Goal: Information Seeking & Learning: Learn about a topic

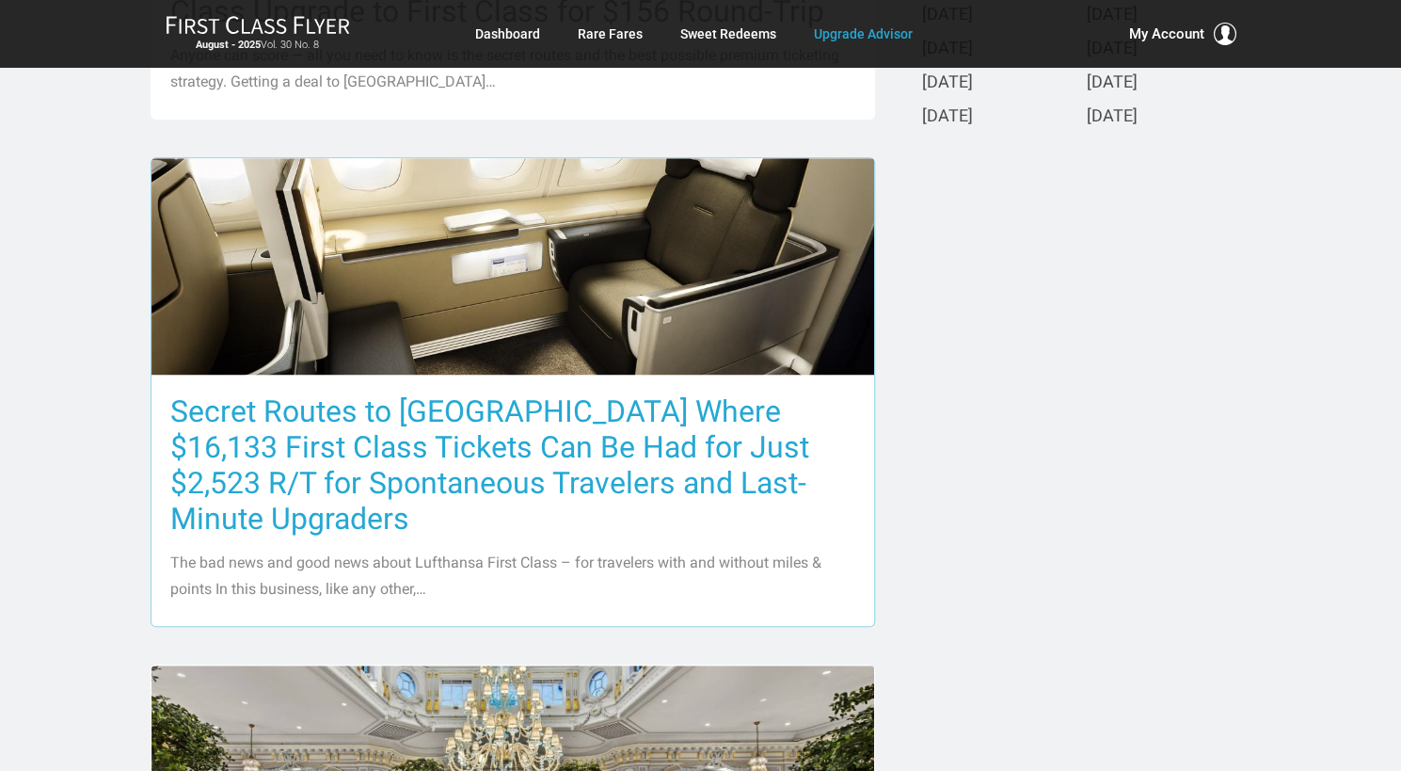
scroll to position [847, 0]
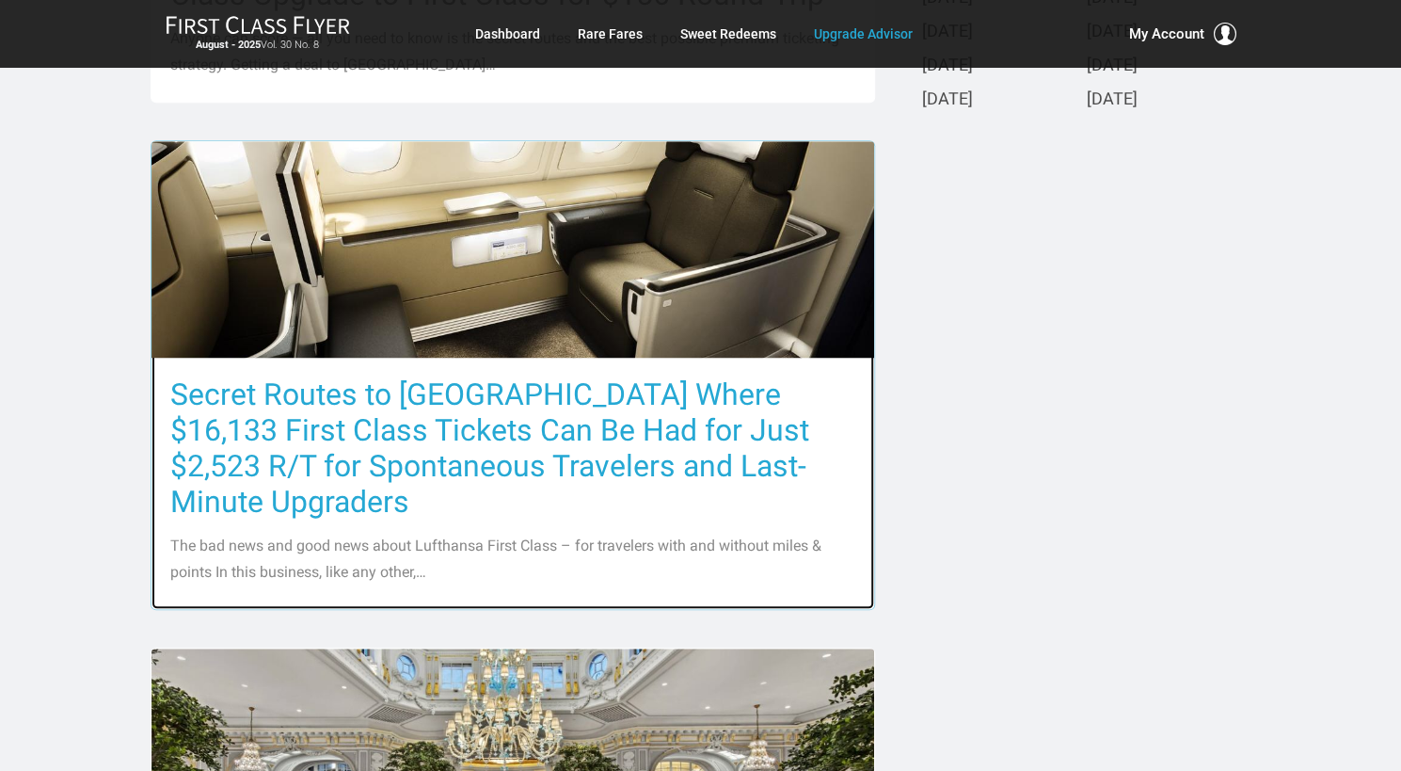
click at [460, 427] on h3 "Secret Routes to [GEOGRAPHIC_DATA] Where $16,133 First Class Tickets Can Be Had…" at bounding box center [512, 447] width 685 height 143
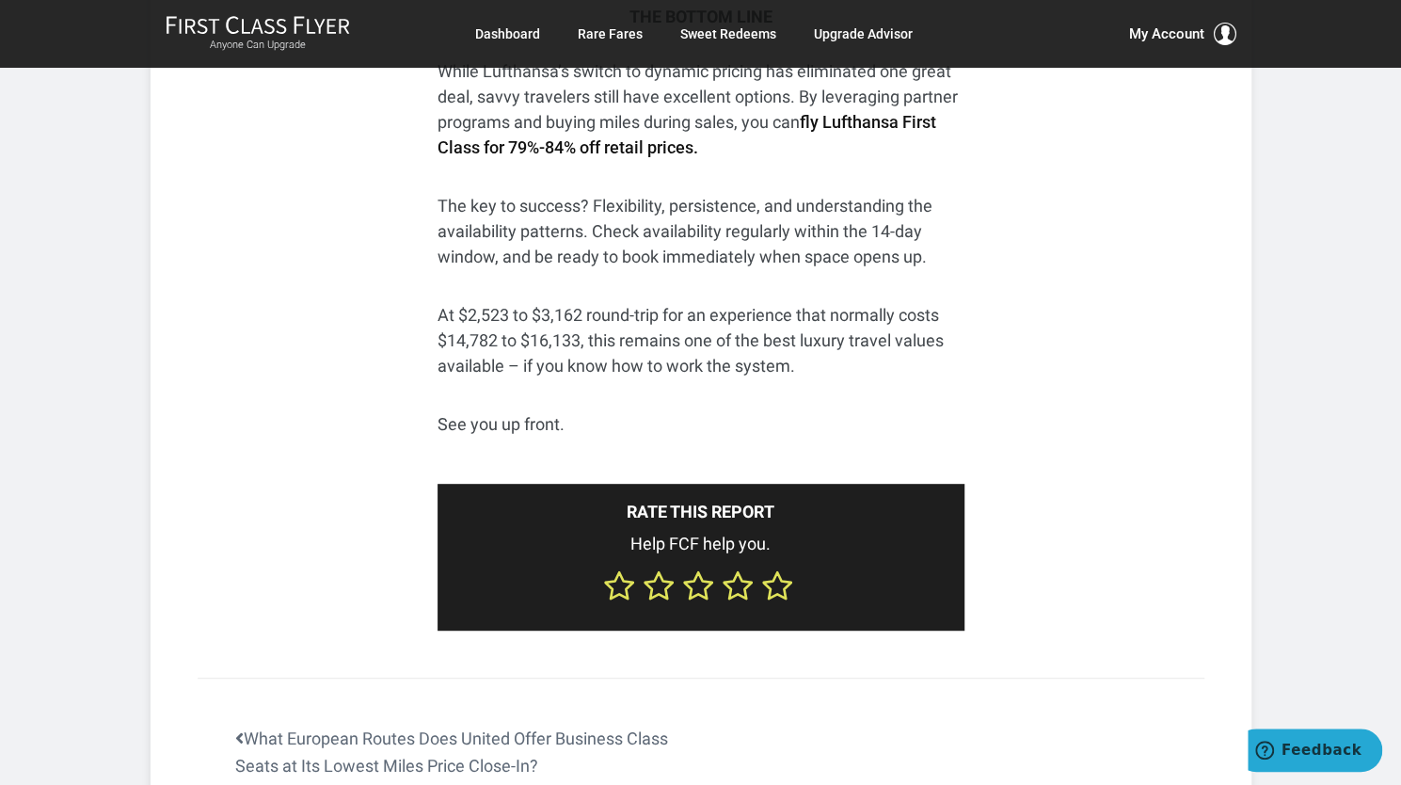
scroll to position [8753, 0]
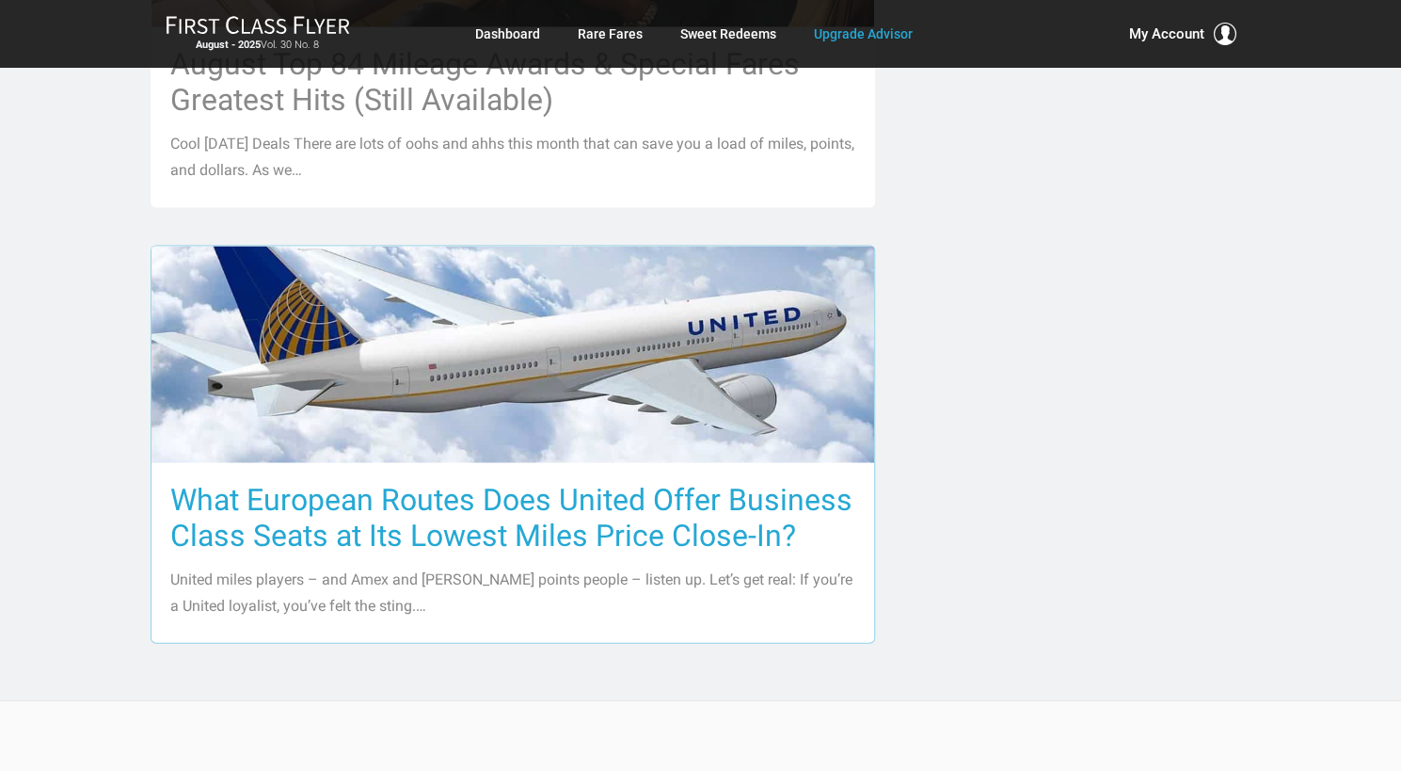
scroll to position [2165, 0]
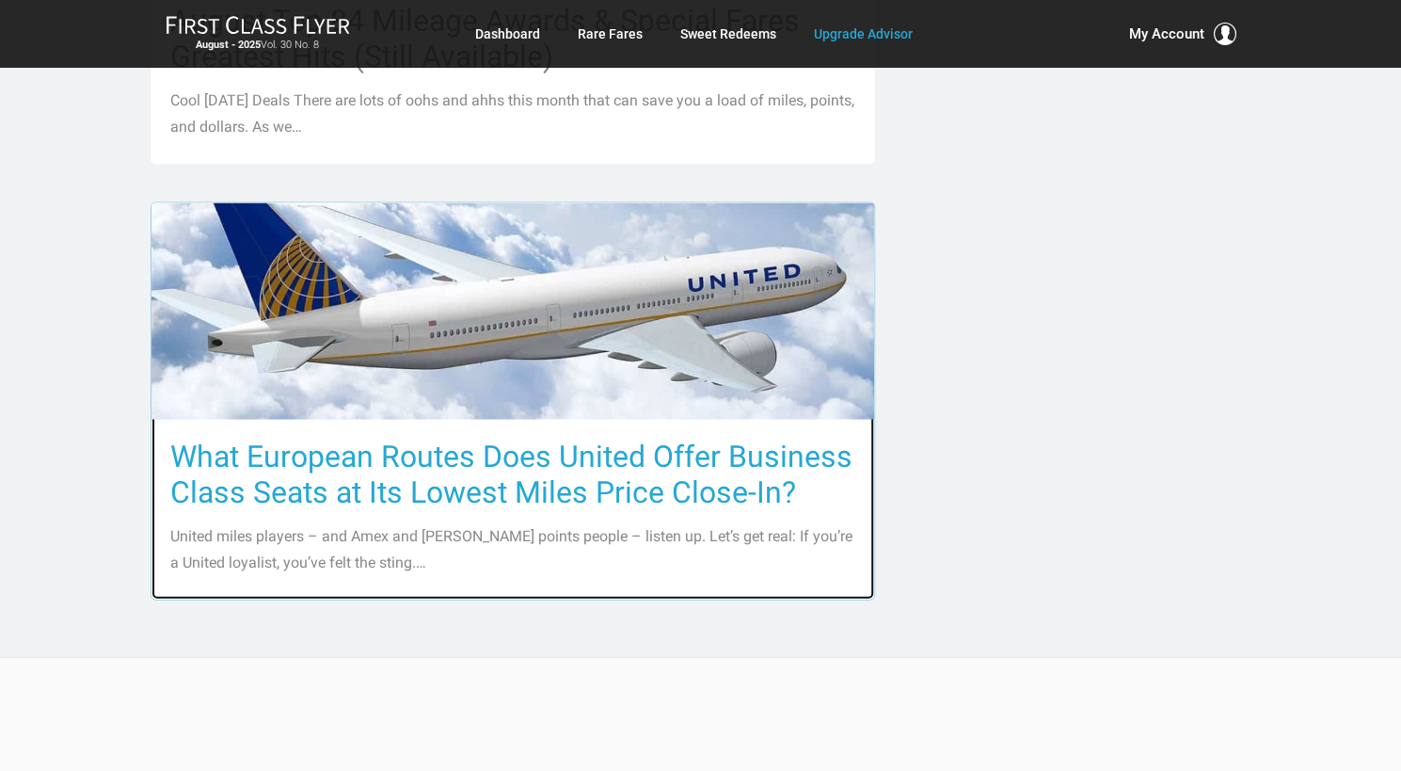
click at [625, 439] on h3 "What European Routes Does United Offer Business Class Seats at Its Lowest Miles…" at bounding box center [512, 475] width 685 height 72
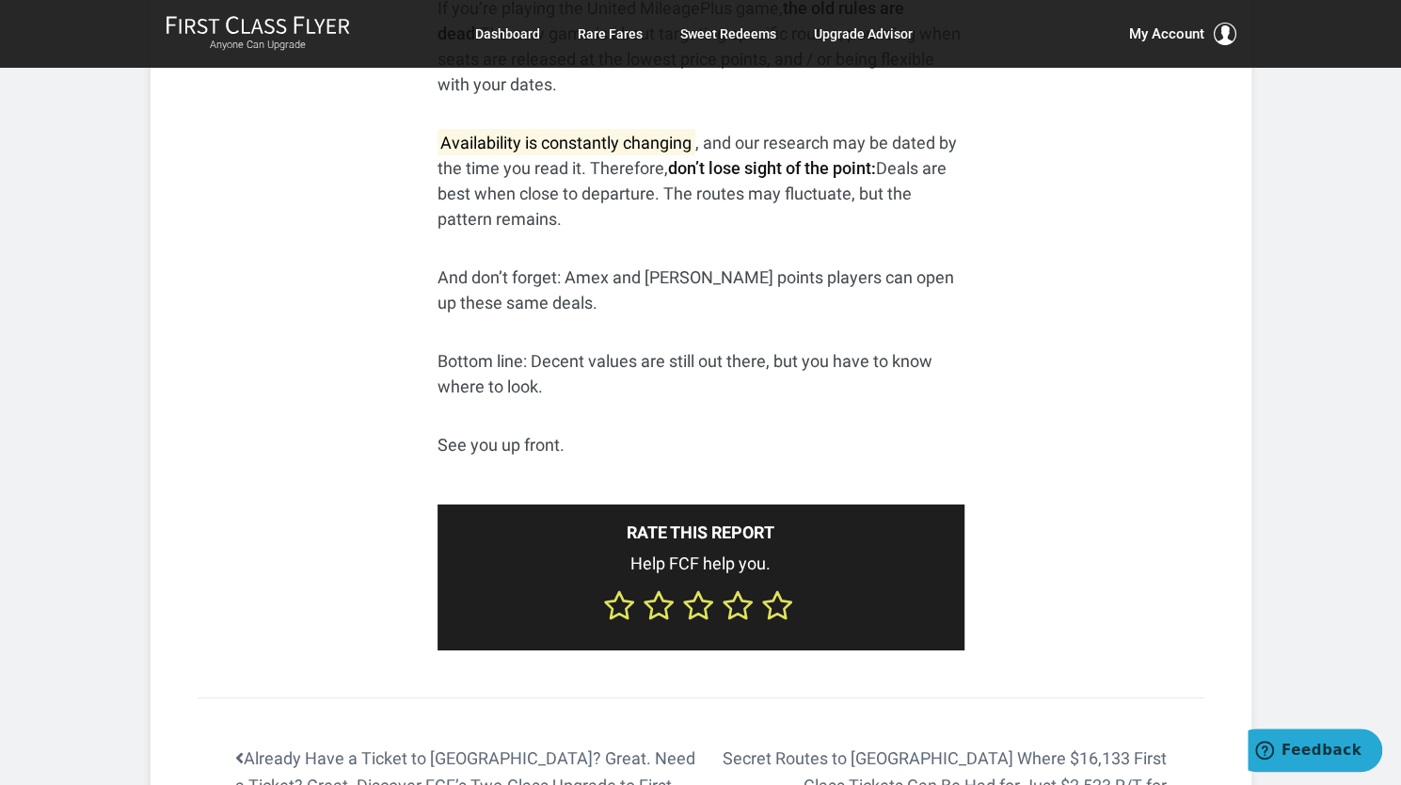
scroll to position [3671, 0]
